Goal: Check status: Check status

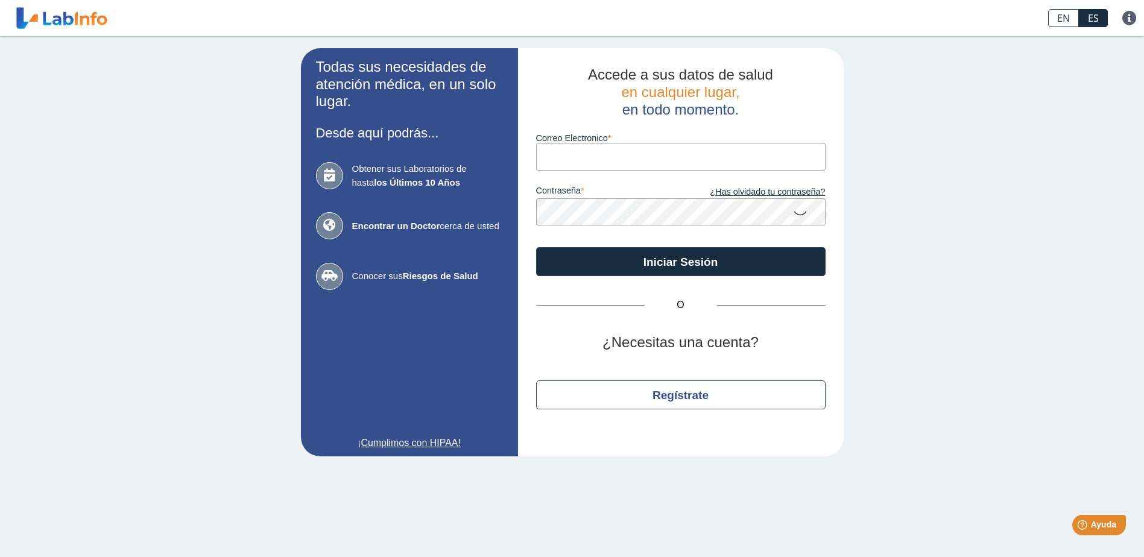
type input "[EMAIL_ADDRESS][DOMAIN_NAME]"
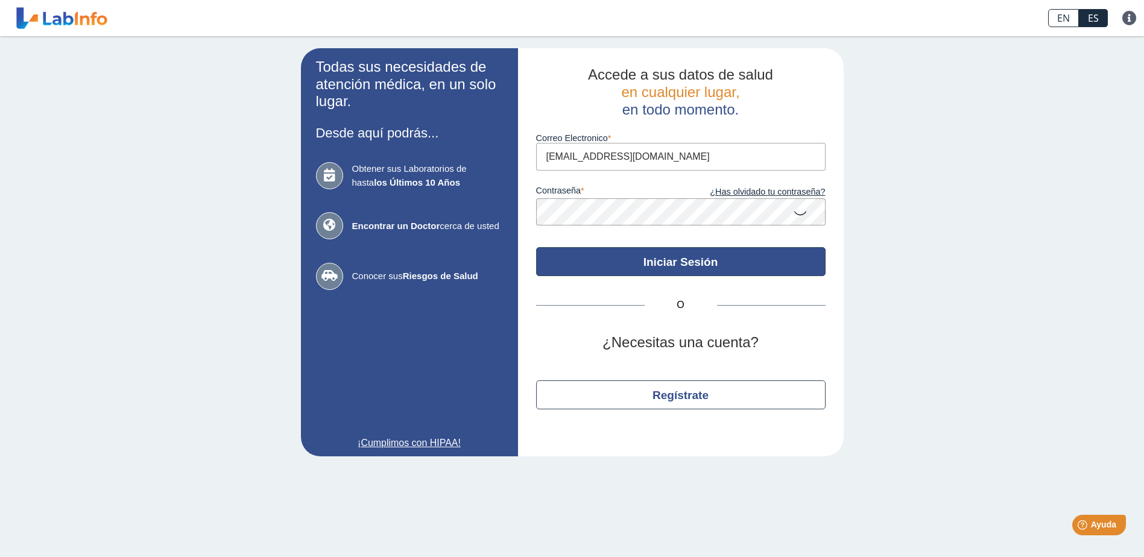
click at [663, 259] on button "Iniciar Sesión" at bounding box center [680, 261] width 289 height 29
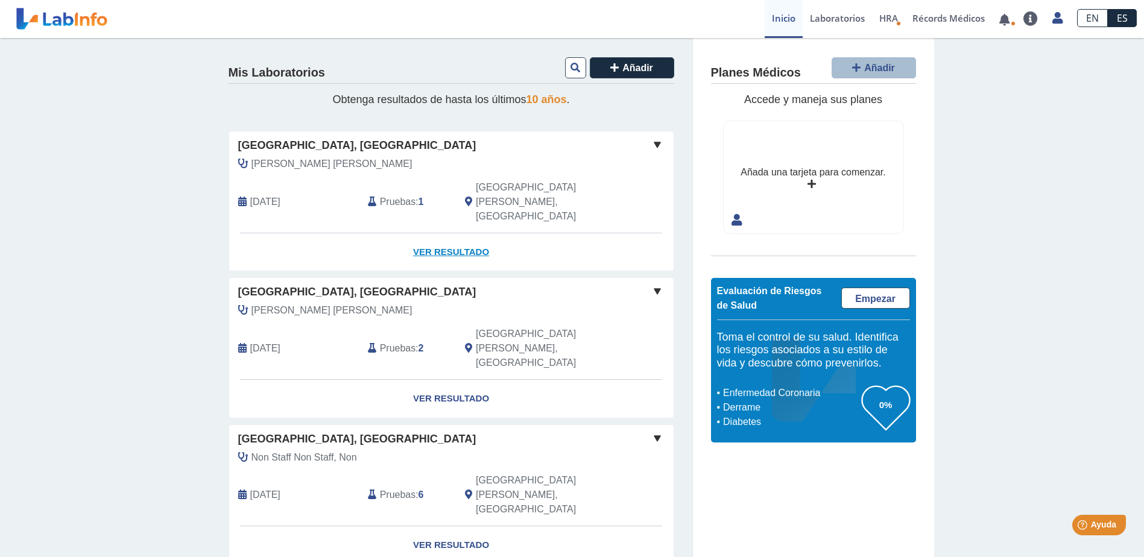
click at [459, 233] on link "Ver Resultado" at bounding box center [451, 252] width 444 height 38
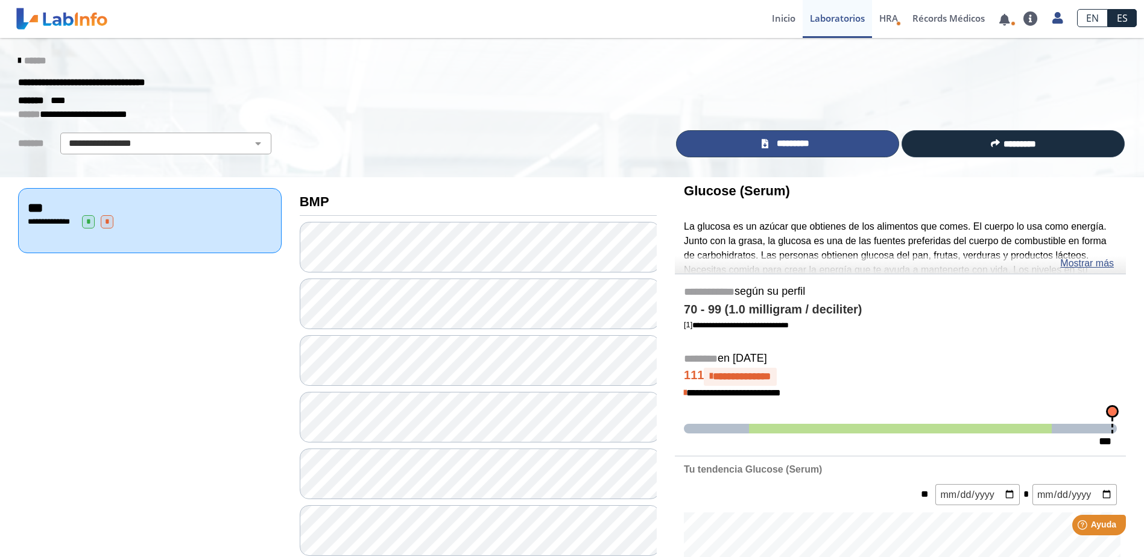
click at [792, 141] on span "*********" at bounding box center [793, 144] width 42 height 14
